Goal: Information Seeking & Learning: Learn about a topic

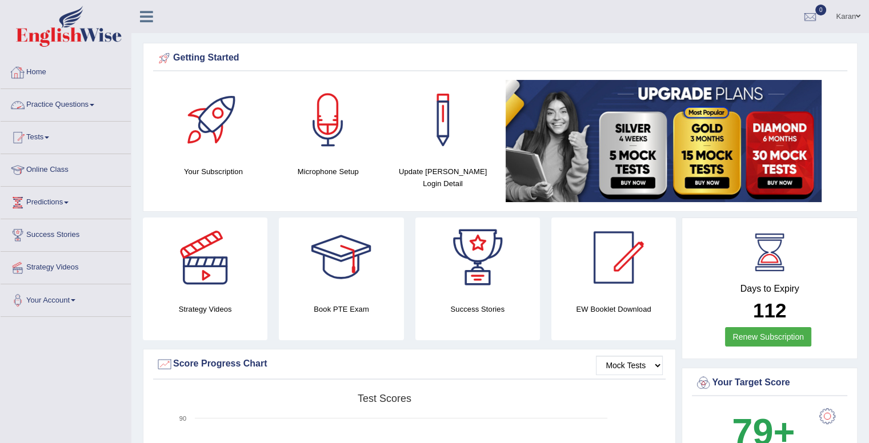
click at [69, 102] on link "Practice Questions" at bounding box center [66, 103] width 130 height 29
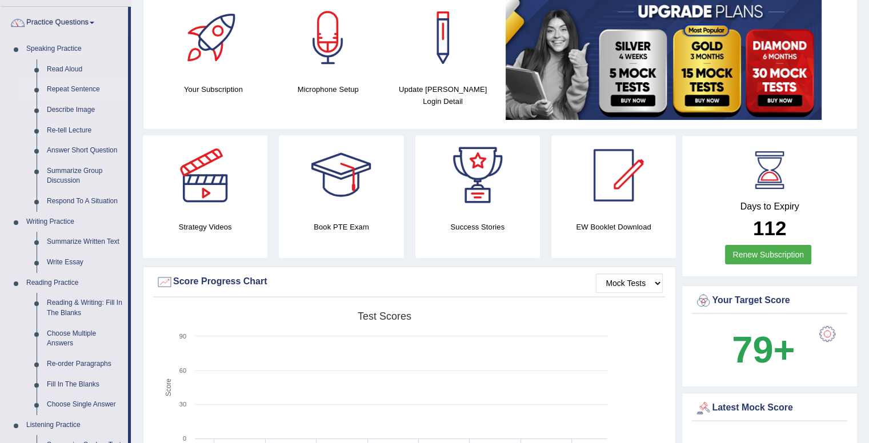
scroll to position [110, 0]
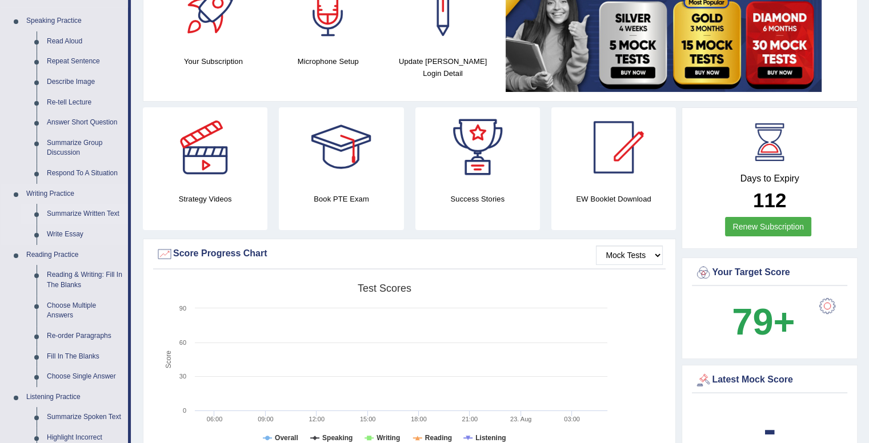
click at [71, 215] on link "Summarize Written Text" at bounding box center [85, 214] width 86 height 21
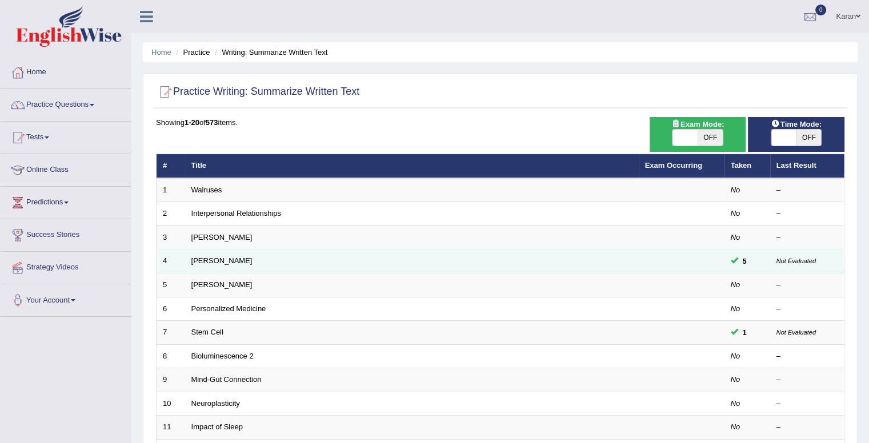
click at [686, 257] on td at bounding box center [682, 262] width 86 height 24
click at [215, 260] on link "Jonas Salk" at bounding box center [221, 261] width 61 height 9
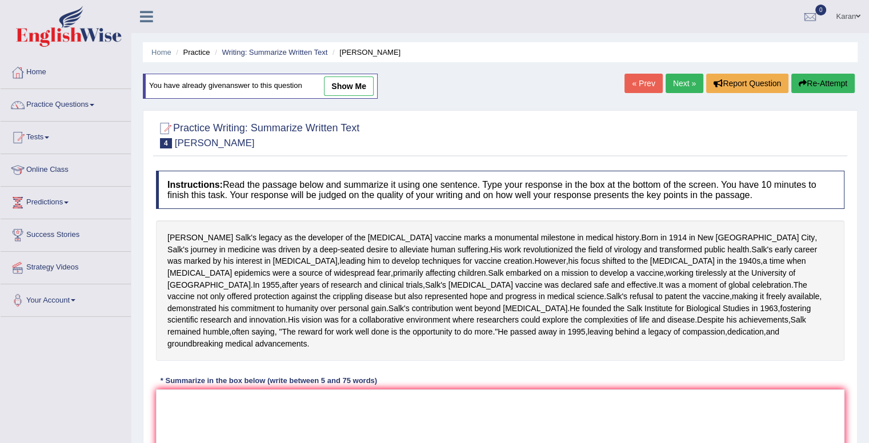
click at [332, 90] on link "show me" at bounding box center [349, 86] width 50 height 19
type textarea "Jonas Salk started his legacy as the developer of the polio vaccine marks a mon…"
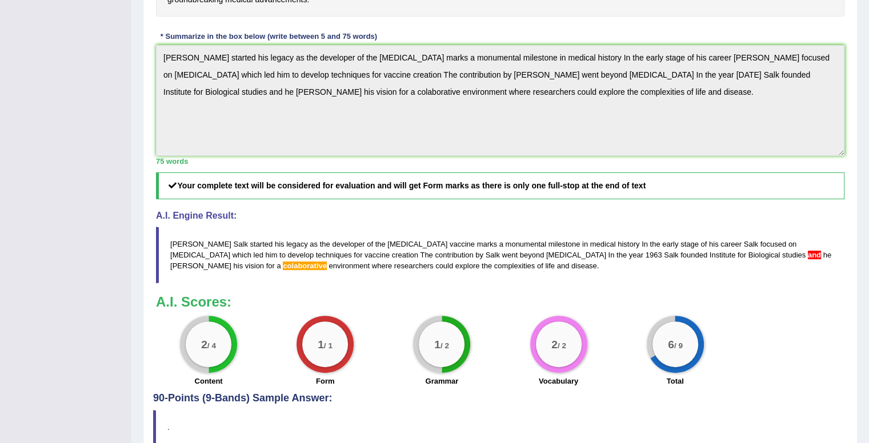
scroll to position [337, 0]
